Goal: Register for event/course

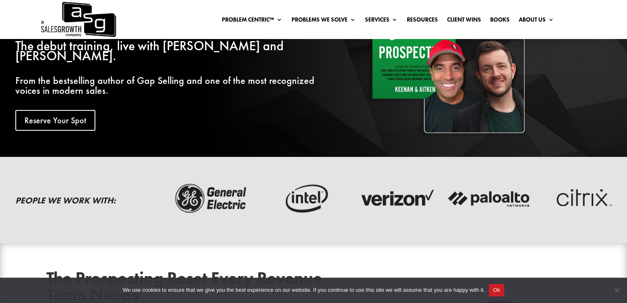
scroll to position [223, 0]
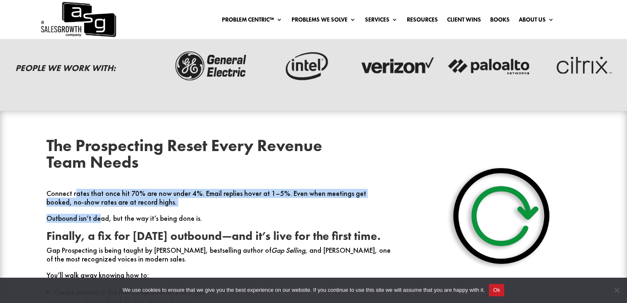
drag, startPoint x: 73, startPoint y: 195, endPoint x: 102, endPoint y: 221, distance: 38.5
click at [101, 221] on div "Connect rates that once hit 70% are now under 4%. Email replies hover at 1–5%. …" at bounding box center [219, 263] width 346 height 148
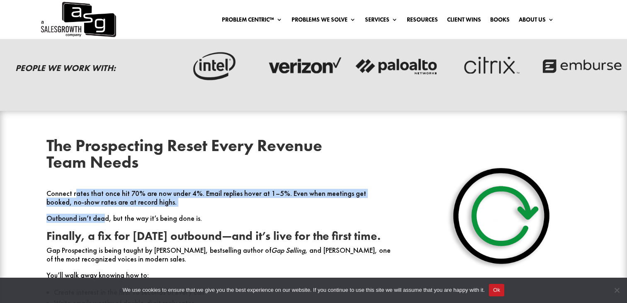
click at [99, 198] on p "Connect rates that once hit 70% are now under 4%. Email replies hover at 1–5%. …" at bounding box center [219, 201] width 346 height 25
drag, startPoint x: 99, startPoint y: 198, endPoint x: 122, endPoint y: 222, distance: 33.7
click at [122, 222] on div "Connect rates that once hit 70% are now under 4%. Email replies hover at 1–5%. …" at bounding box center [219, 263] width 346 height 148
click at [100, 216] on p "Outbound isn’t dead, but the way it’s being done is." at bounding box center [219, 222] width 346 height 16
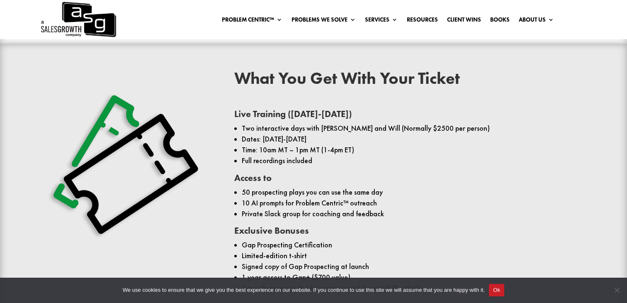
scroll to position [544, 0]
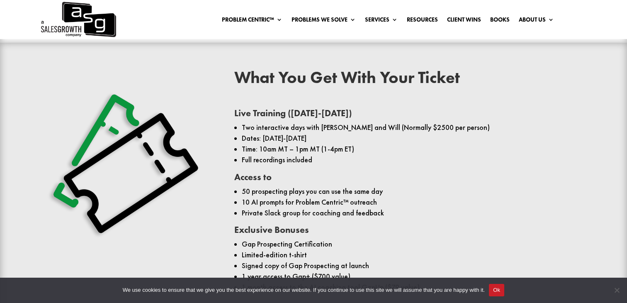
drag, startPoint x: 286, startPoint y: 122, endPoint x: 324, endPoint y: 168, distance: 60.1
click at [324, 168] on ul "Two interactive days with [PERSON_NAME] and Will (Normally $2500 per person) Da…" at bounding box center [407, 147] width 346 height 51
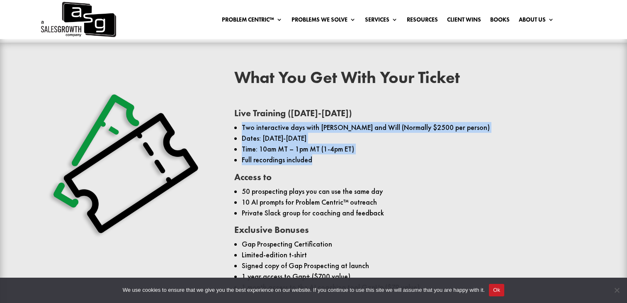
drag, startPoint x: 316, startPoint y: 166, endPoint x: 251, endPoint y: 115, distance: 82.7
click at [251, 118] on div "Live Training ([DATE]-[DATE]) Two interactive days with [PERSON_NAME] and Will …" at bounding box center [407, 202] width 346 height 195
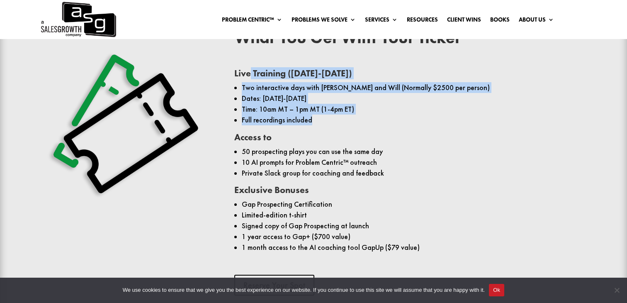
scroll to position [574, 0]
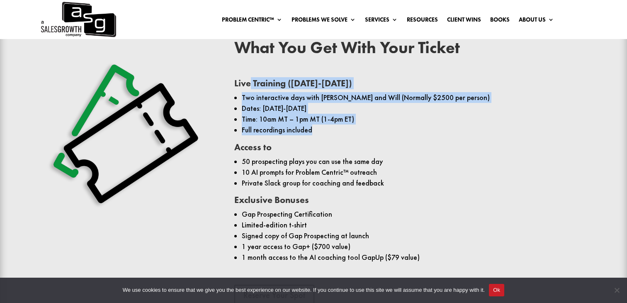
click at [250, 92] on li "Two interactive days with [PERSON_NAME] and Will (Normally $2500 per person)" at bounding box center [411, 97] width 339 height 11
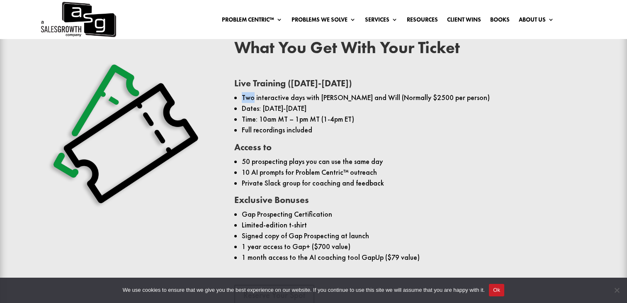
click at [250, 92] on li "Two interactive days with [PERSON_NAME] and Will (Normally $2500 per person)" at bounding box center [411, 97] width 339 height 11
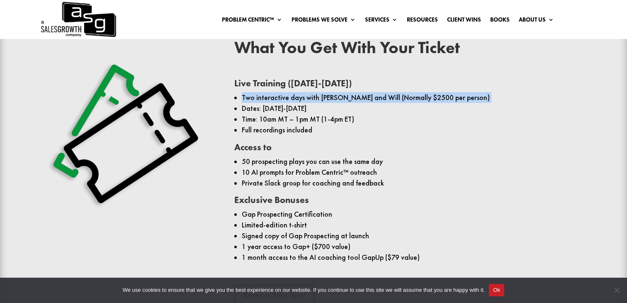
click at [250, 92] on li "Two interactive days with [PERSON_NAME] and Will (Normally $2500 per person)" at bounding box center [411, 97] width 339 height 11
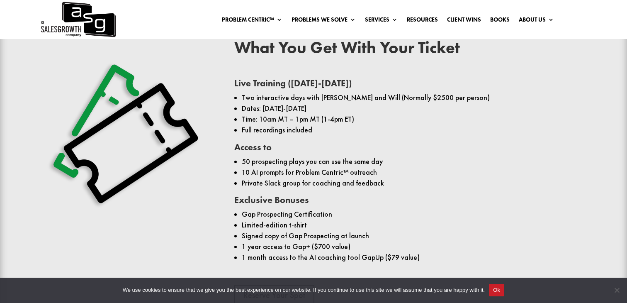
click at [270, 108] on li "Dates: [DATE]-[DATE]" at bounding box center [411, 108] width 339 height 11
click at [280, 125] on span "Full recordings included" at bounding box center [277, 129] width 71 height 9
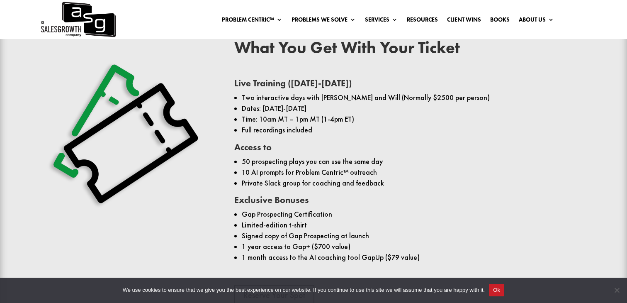
click at [268, 115] on li "Time: 10am MT – 1pm MT (1-4pm ET)" at bounding box center [411, 119] width 339 height 11
click at [274, 156] on h3 "Access to" at bounding box center [407, 149] width 346 height 13
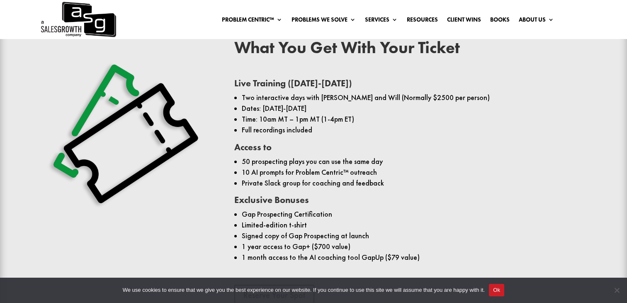
click at [275, 166] on li "50 prospecting plays you can use the same day" at bounding box center [411, 161] width 339 height 11
click at [274, 182] on li "Private Slack group for coaching and feedback" at bounding box center [411, 183] width 339 height 11
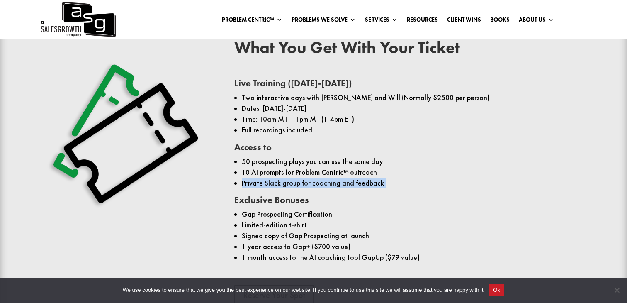
click at [274, 182] on li "Private Slack group for coaching and feedback" at bounding box center [411, 183] width 339 height 11
click at [257, 217] on li "Gap Prospecting Certification" at bounding box center [411, 214] width 339 height 11
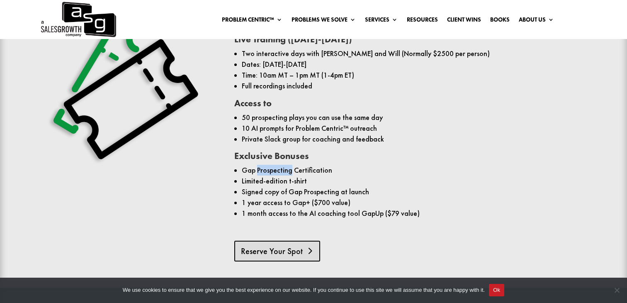
scroll to position [632, 0]
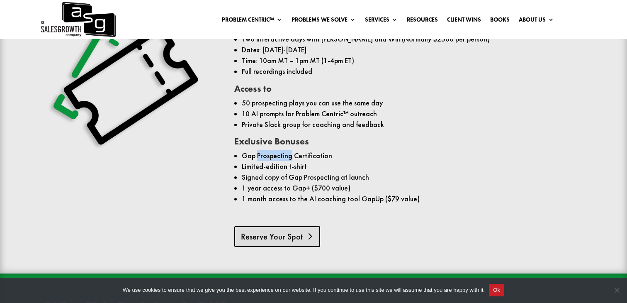
click at [270, 237] on link "Reserve Your Spot" at bounding box center [277, 236] width 86 height 21
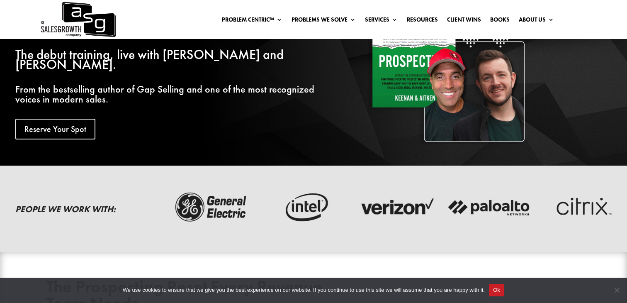
scroll to position [0, 0]
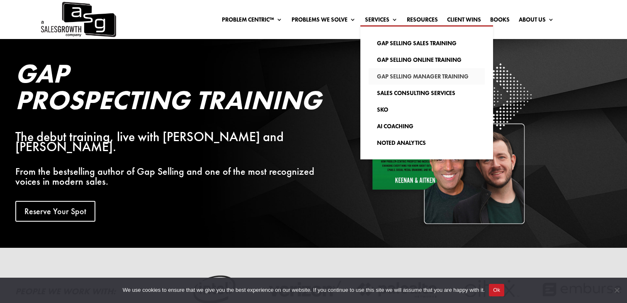
click at [404, 76] on link "Gap Selling Manager Training" at bounding box center [427, 76] width 116 height 17
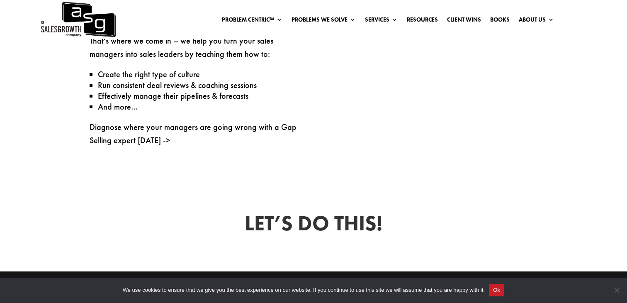
scroll to position [609, 0]
